Goal: Information Seeking & Learning: Learn about a topic

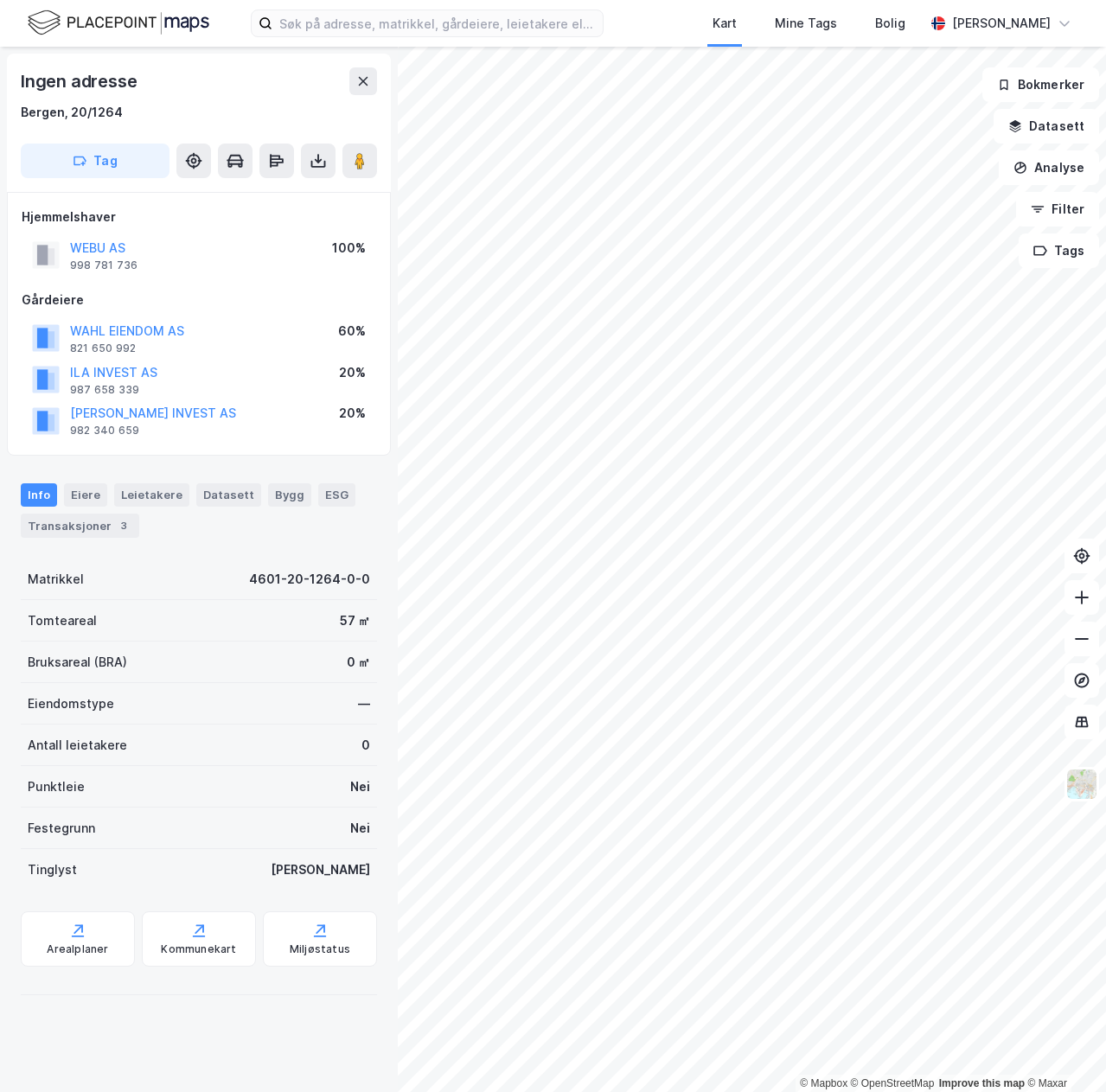
click at [371, 513] on div "© Mapbox © OpenStreetMap Improve this map © Maxar Ingen adresse [GEOGRAPHIC_DAT…" at bounding box center [553, 569] width 1106 height 1045
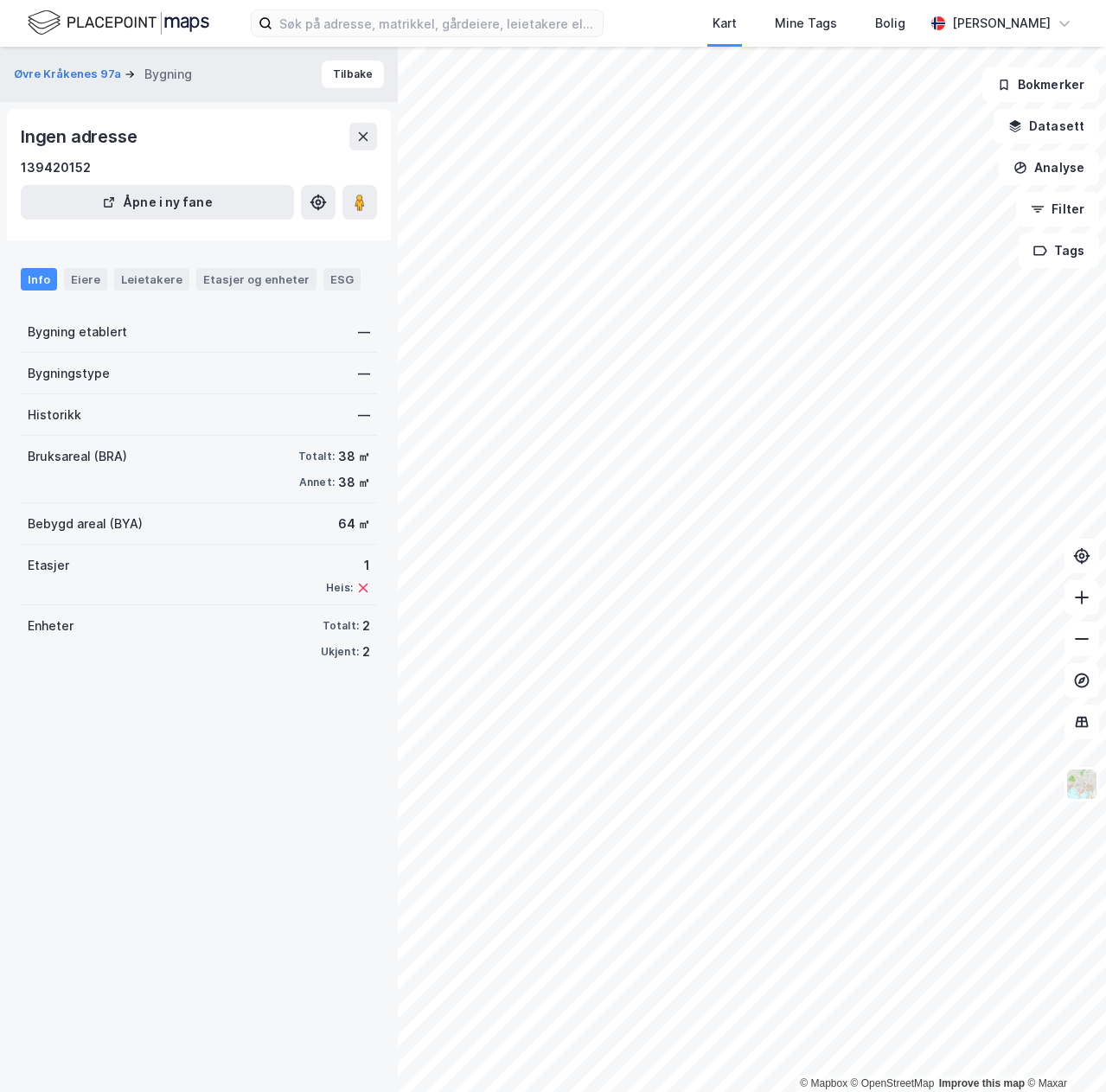
click at [135, 729] on div "Øvre Kråkenes 97a Bygning Tilbake Ingen adresse 139420152 Åpne i ny fane Info E…" at bounding box center [199, 569] width 397 height 1045
